Goal: Check status

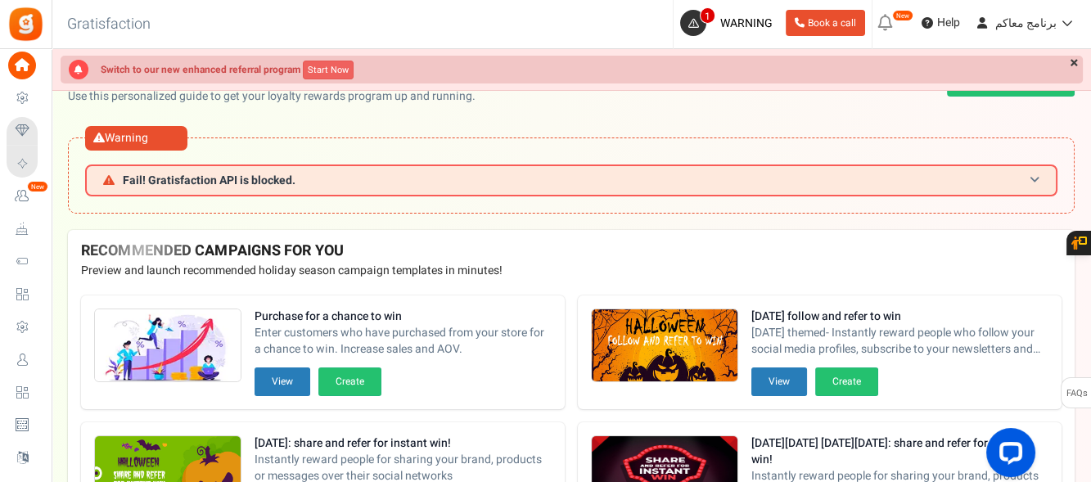
click at [342, 181] on h3 "Fail! Gratisfaction API is blocked." at bounding box center [571, 181] width 972 height 32
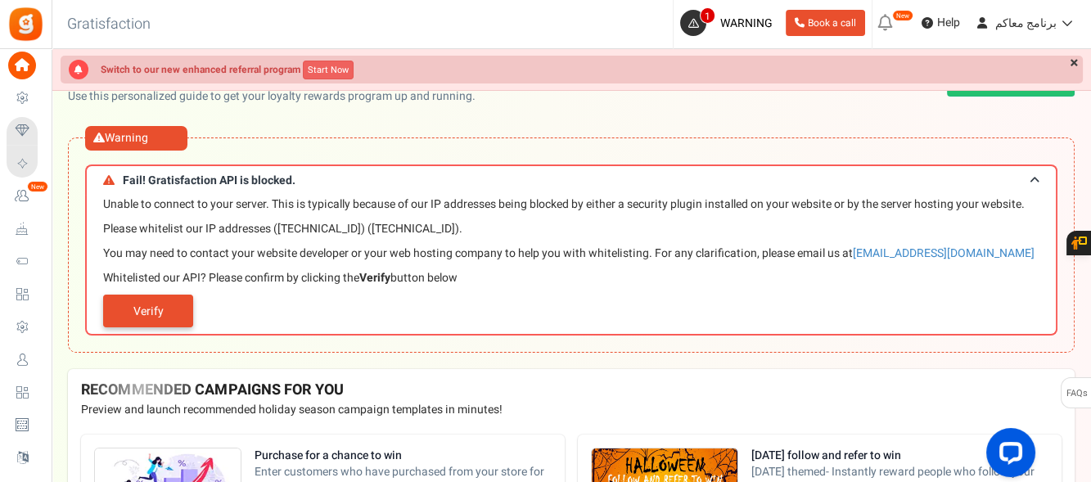
click at [141, 312] on link "Verify" at bounding box center [148, 311] width 90 height 33
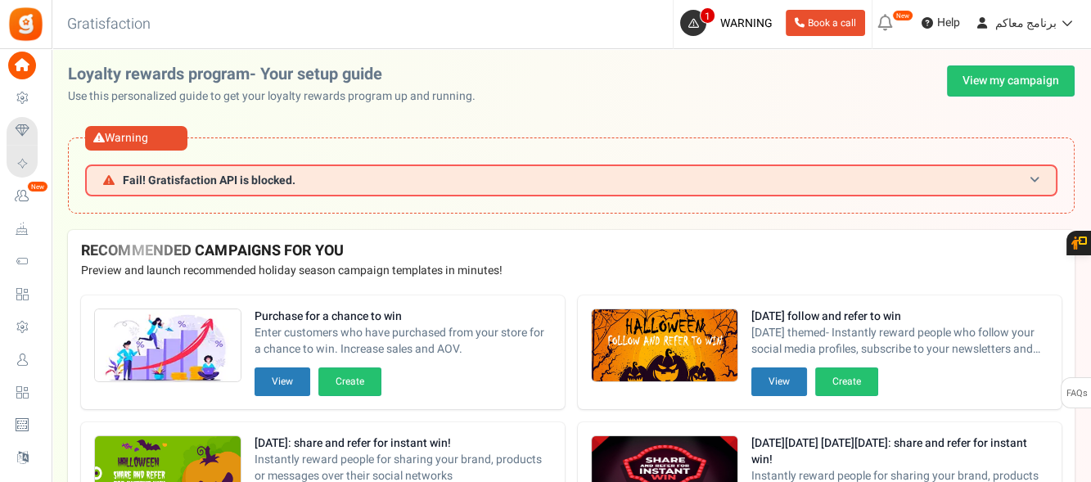
click at [290, 183] on span "Fail! Gratisfaction API is blocked." at bounding box center [209, 180] width 173 height 12
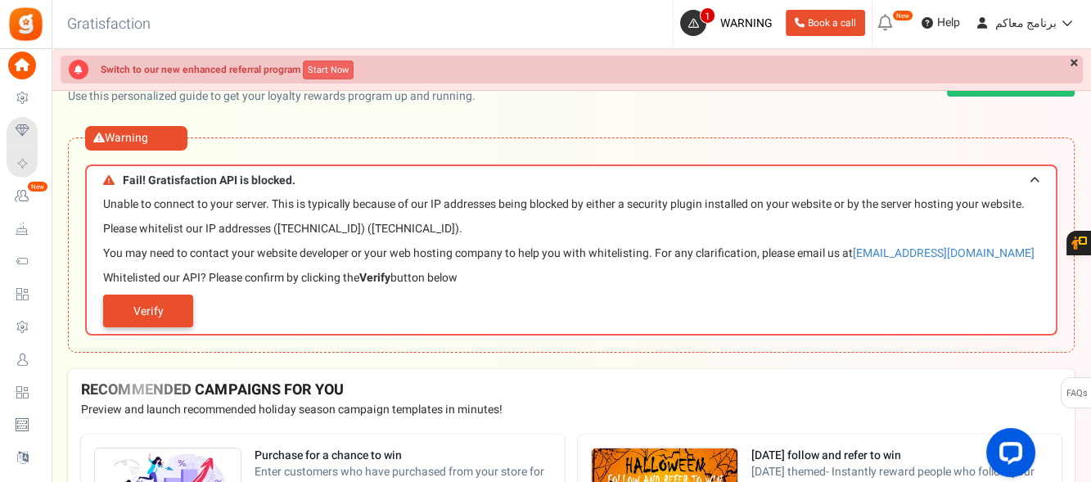
click at [161, 309] on link "Verify" at bounding box center [148, 311] width 90 height 33
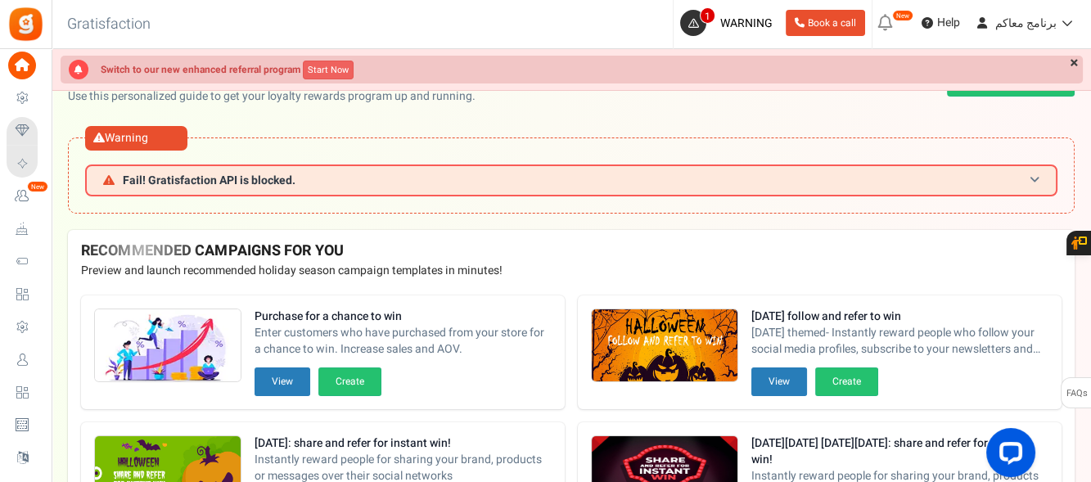
click at [411, 187] on h3 "Fail! Gratisfaction API is blocked." at bounding box center [571, 181] width 972 height 32
click at [1074, 70] on link "×" at bounding box center [1074, 64] width 17 height 16
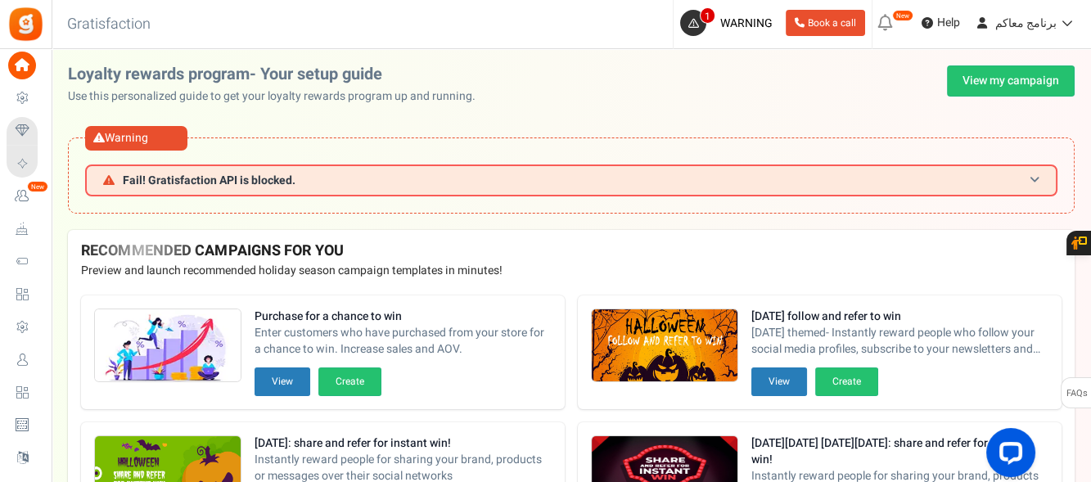
click at [1038, 185] on span at bounding box center [1035, 180] width 10 height 12
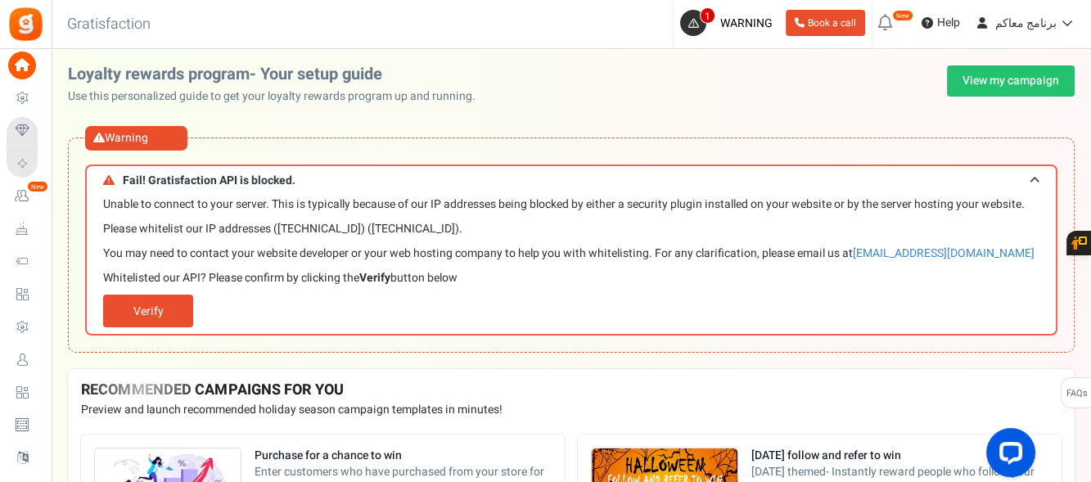
click at [518, 268] on span "Unable to connect to your server. This is typically because of our IP addresses…" at bounding box center [575, 241] width 945 height 90
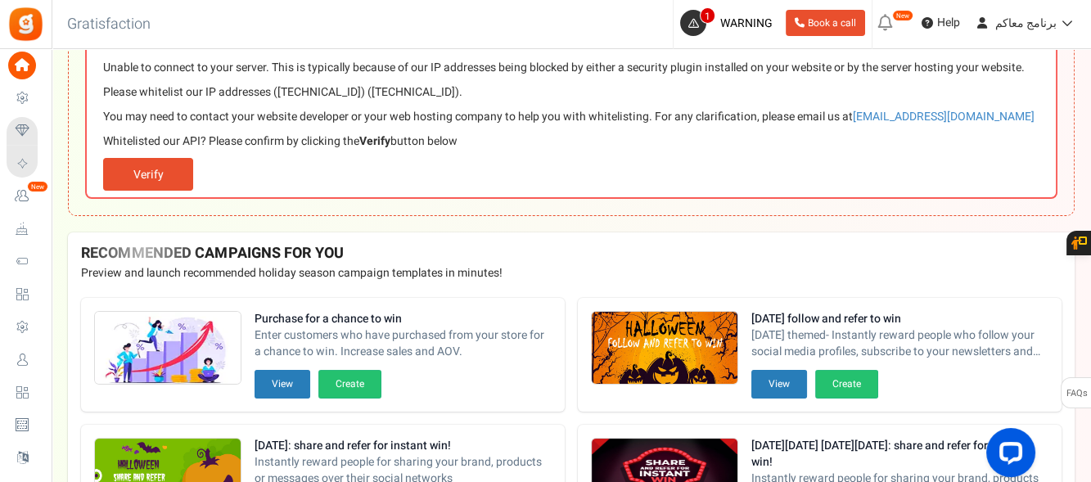
scroll to position [109, 0]
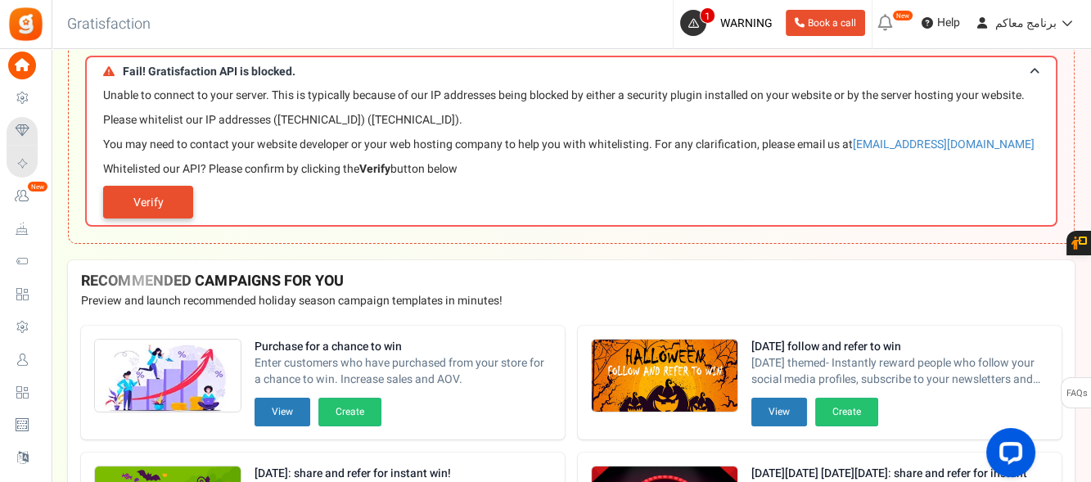
click at [160, 210] on link "Verify" at bounding box center [148, 202] width 90 height 33
